Goal: Book appointment/travel/reservation

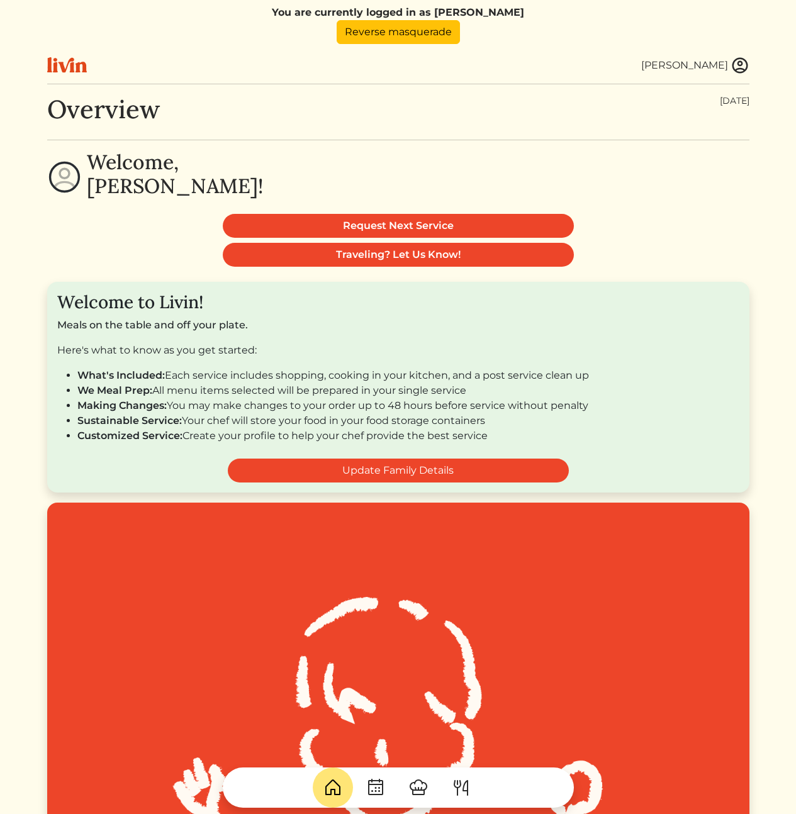
click at [378, 784] on img at bounding box center [376, 788] width 20 height 20
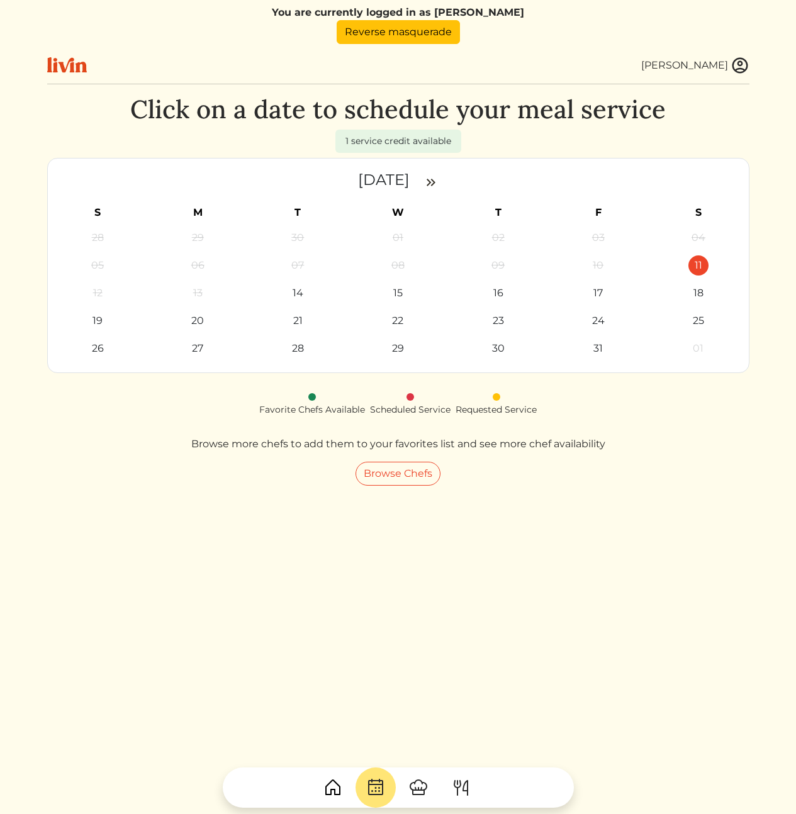
click at [271, 595] on div "Click on a date to schedule your meal service 1 service credit available [DATE]…" at bounding box center [398, 501] width 702 height 814
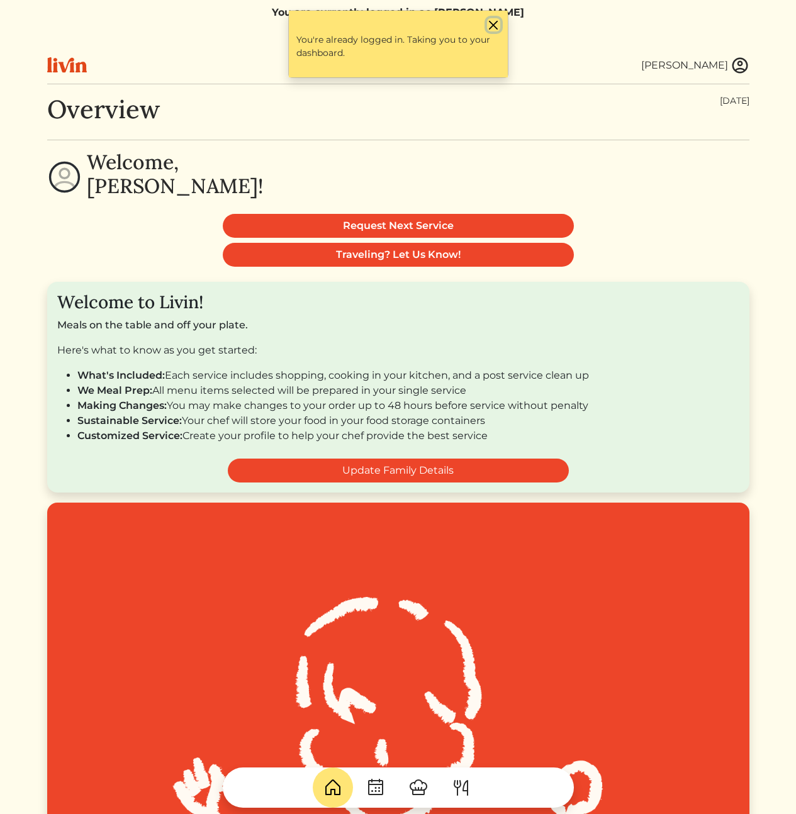
click at [495, 28] on button "Close" at bounding box center [493, 24] width 13 height 13
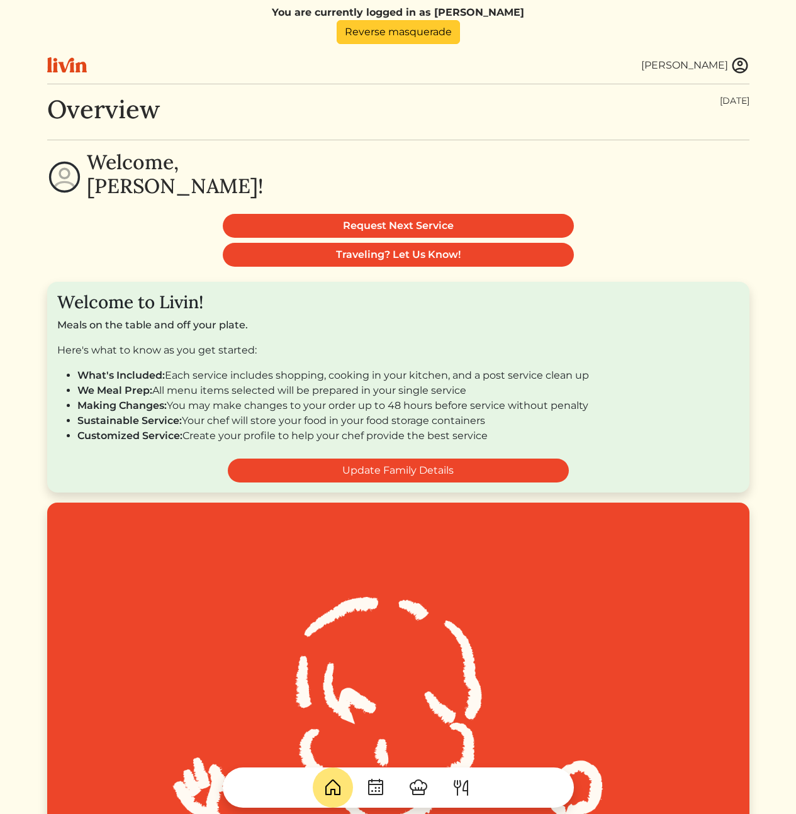
click at [395, 33] on link "Reverse masquerade" at bounding box center [398, 32] width 123 height 24
